Goal: Navigation & Orientation: Find specific page/section

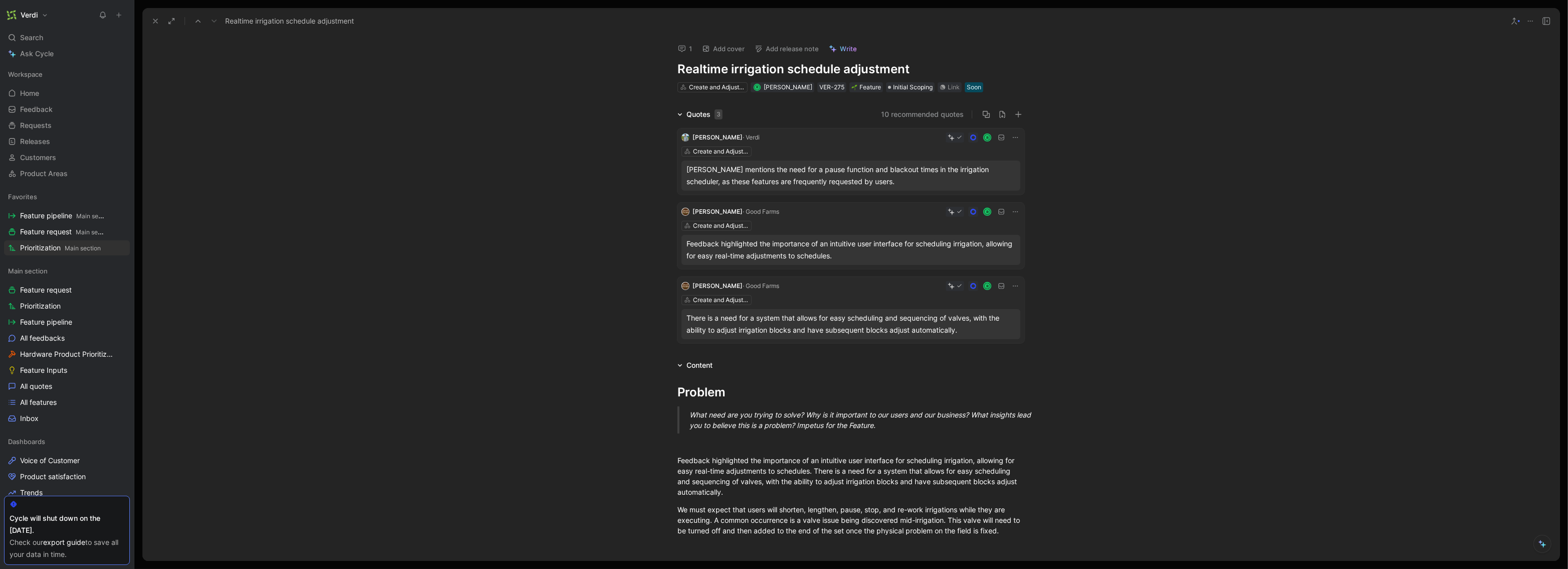
click at [677, 113] on icon at bounding box center [680, 115] width 5 height 5
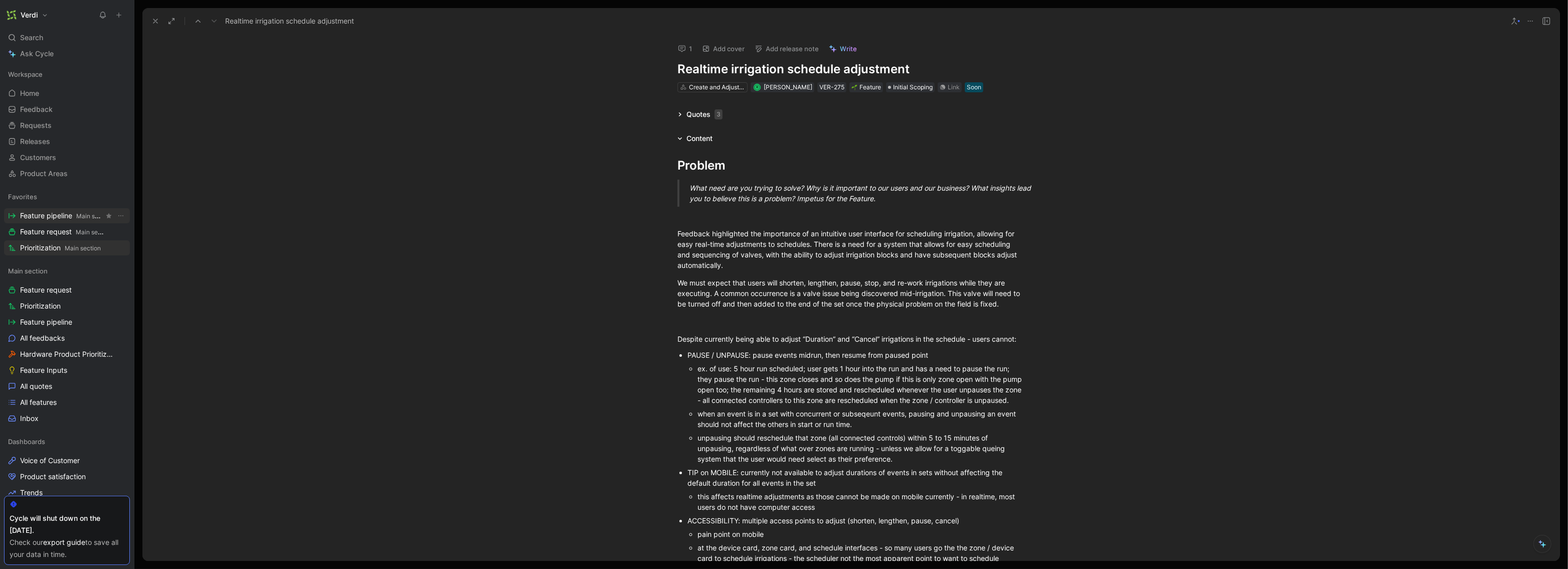
click at [40, 211] on span "Feature pipeline Main section" at bounding box center [62, 216] width 84 height 10
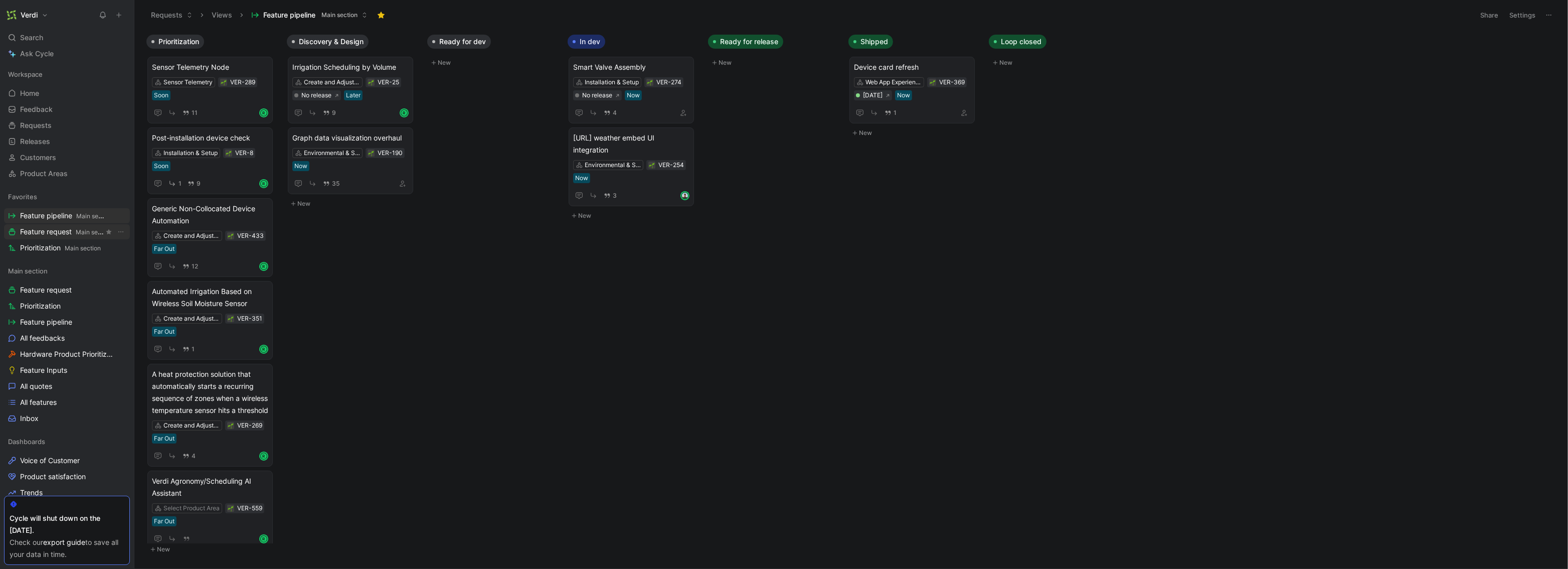
click at [46, 233] on span "Feature request Main section" at bounding box center [62, 231] width 84 height 10
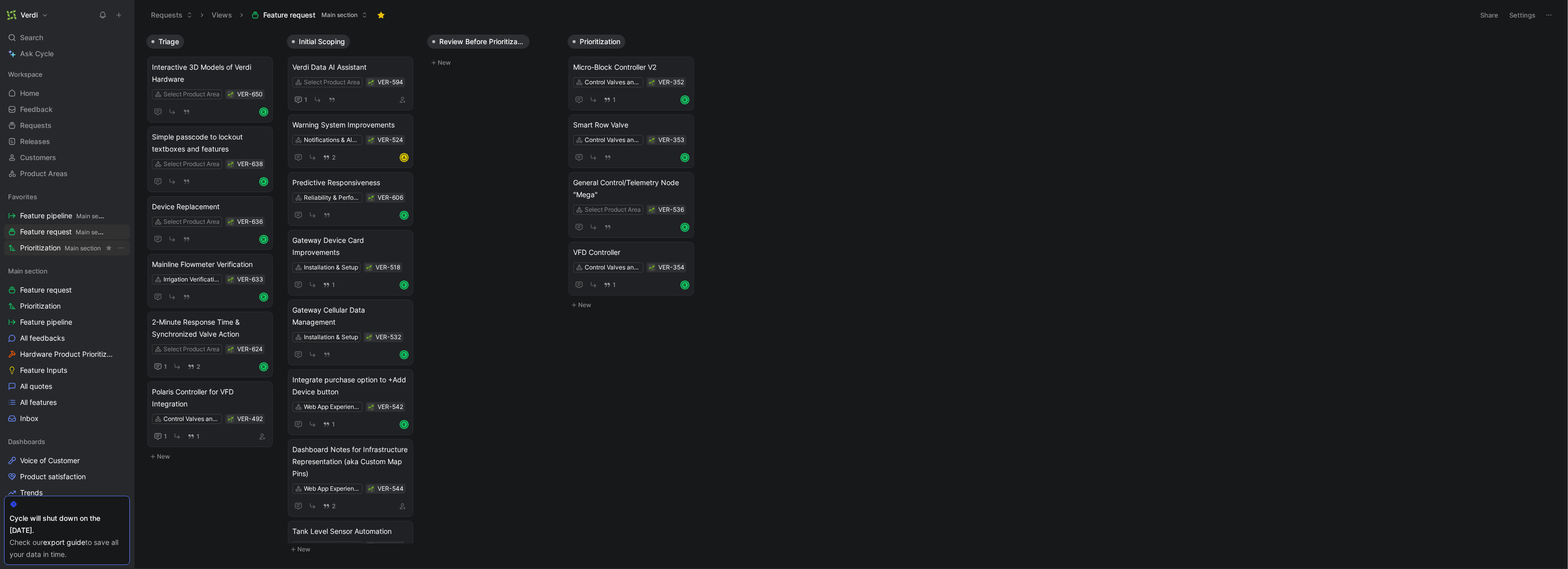
click at [47, 250] on span "Prioritization Main section" at bounding box center [60, 248] width 81 height 10
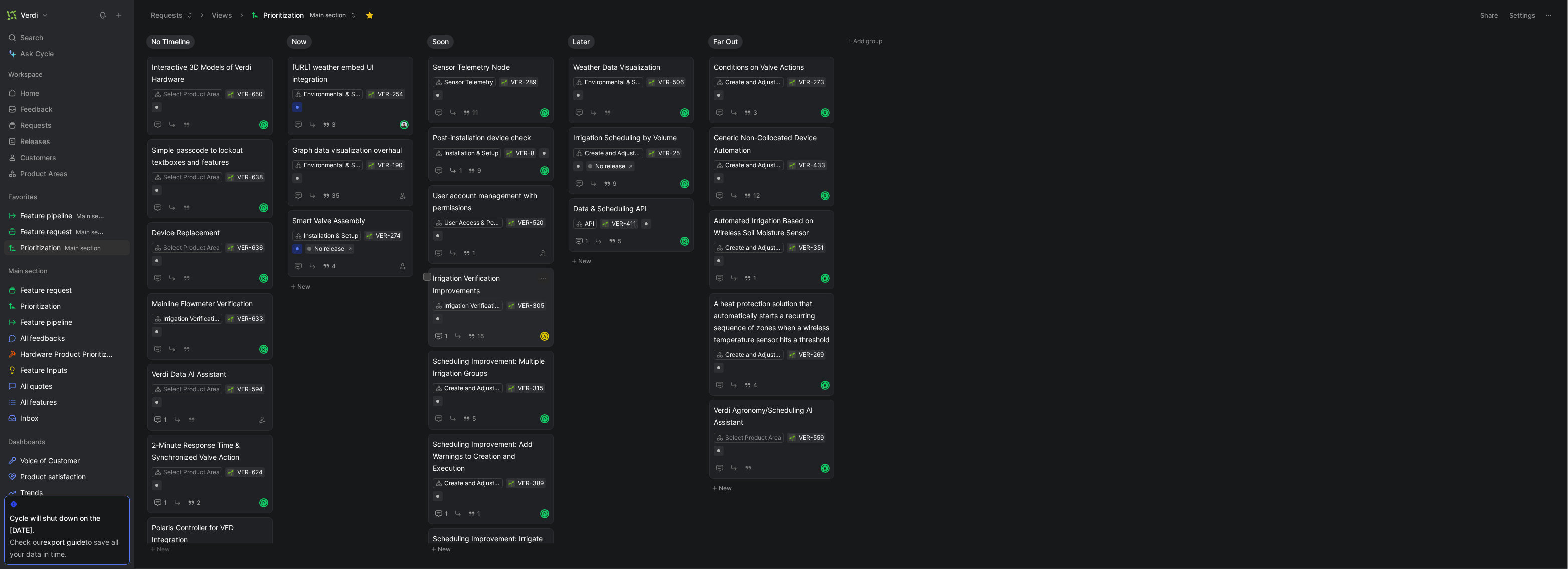
scroll to position [162, 0]
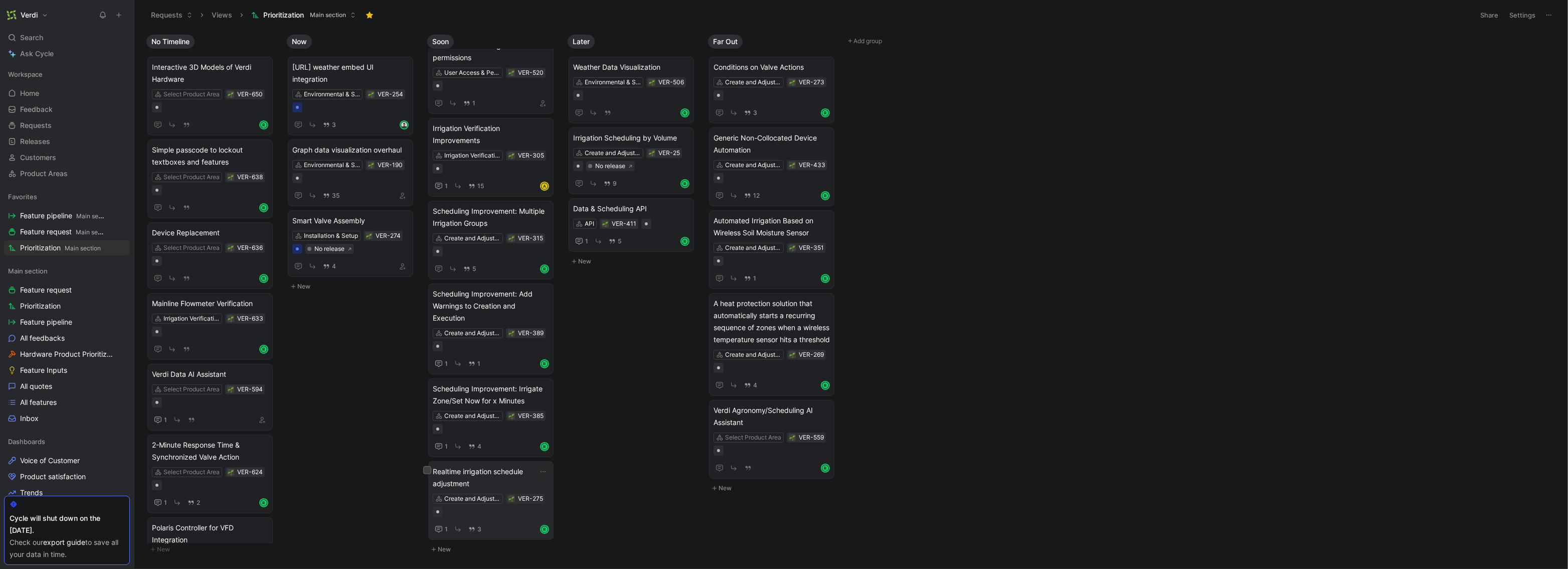
click at [505, 473] on span "Realtime irrigation schedule adjustment" at bounding box center [491, 478] width 116 height 24
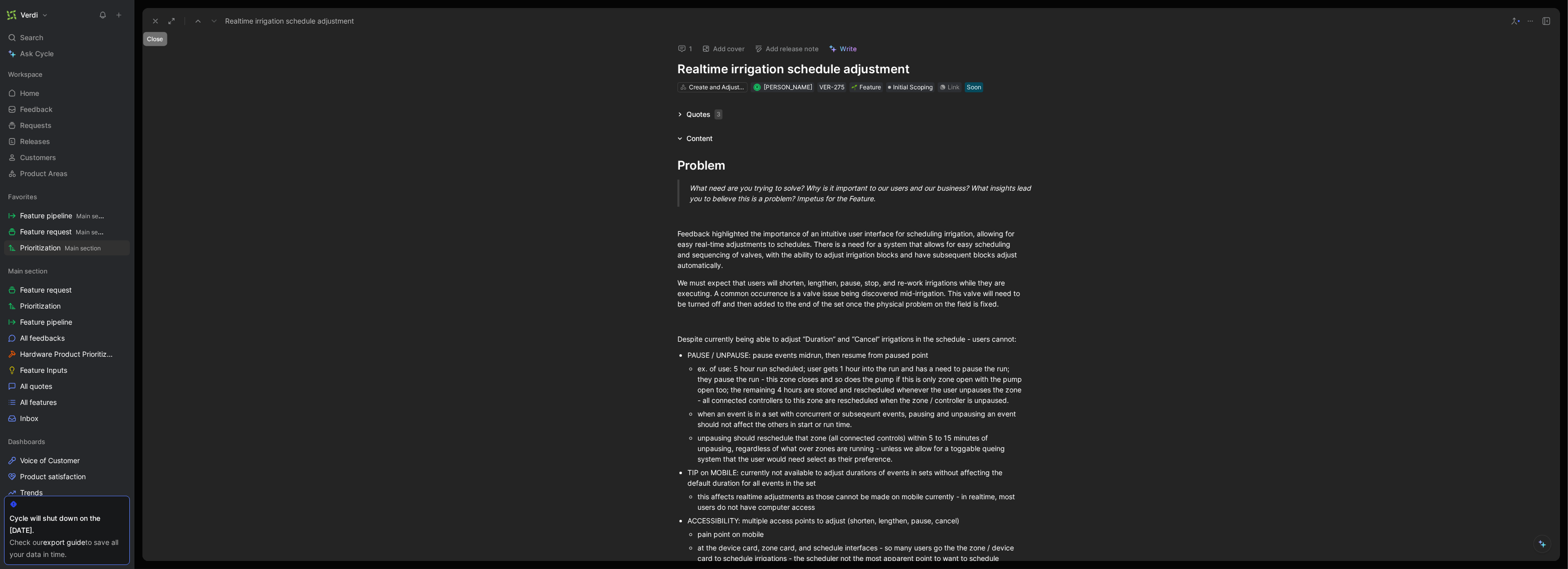
click at [155, 23] on icon at bounding box center [155, 21] width 8 height 8
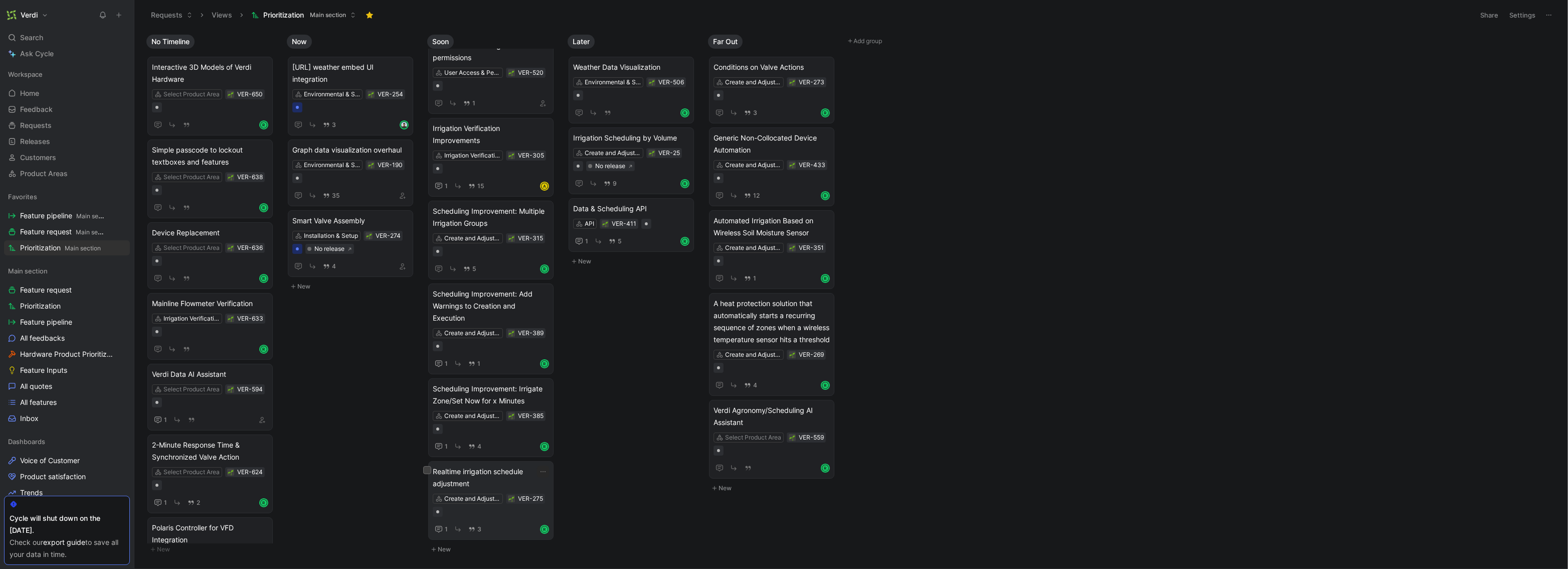
click at [492, 474] on span "Realtime irrigation schedule adjustment" at bounding box center [491, 478] width 116 height 24
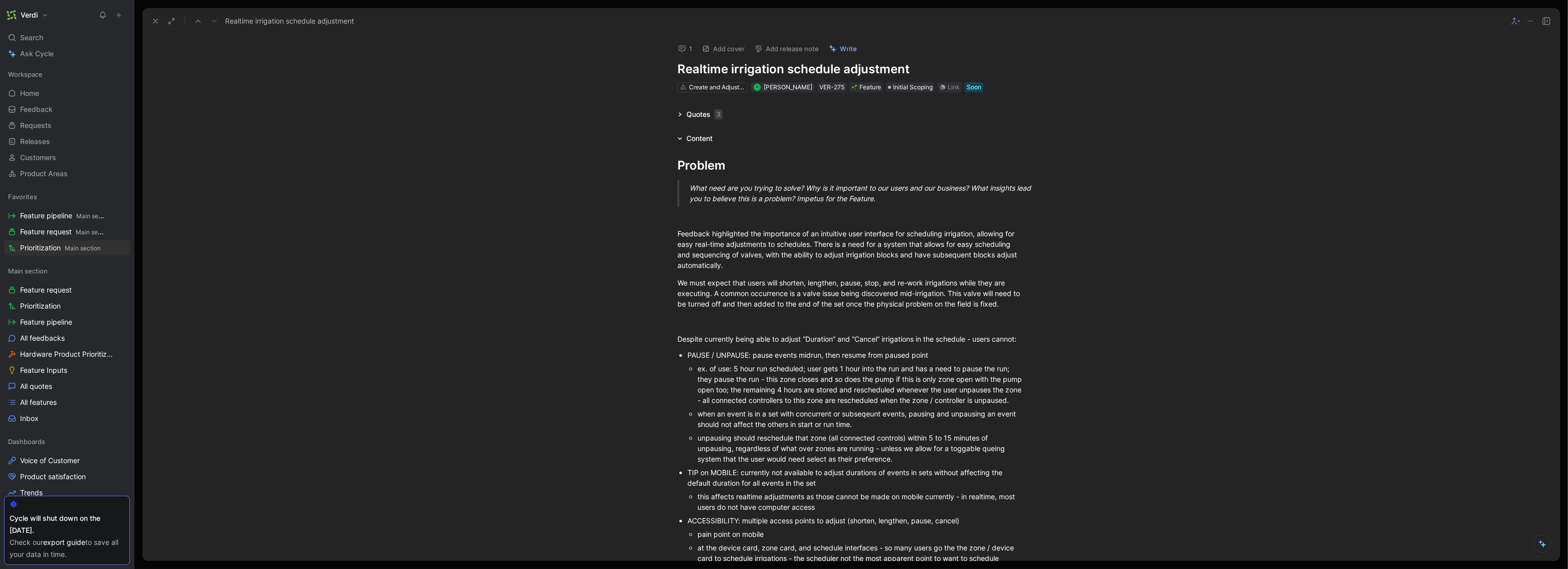
click at [153, 21] on icon at bounding box center [155, 21] width 8 height 8
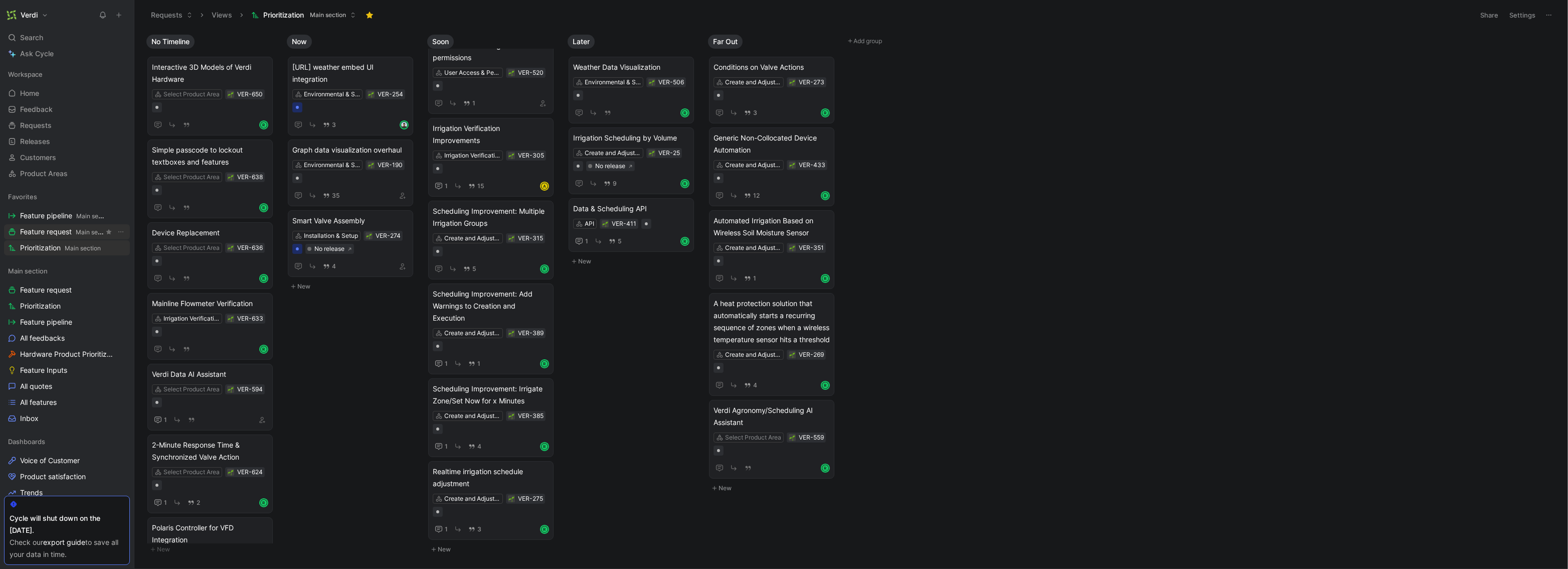
click at [53, 225] on link "Feature request Main section" at bounding box center [67, 231] width 126 height 15
